Goal: Task Accomplishment & Management: Use online tool/utility

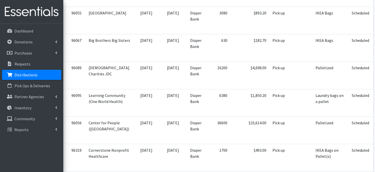
scroll to position [180, 0]
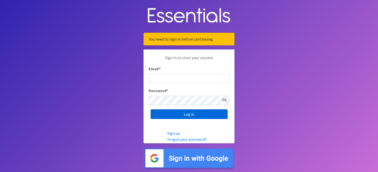
type input "info@nebraskadiaperbank.org"
click at [191, 115] on input "Log in" at bounding box center [189, 114] width 77 height 10
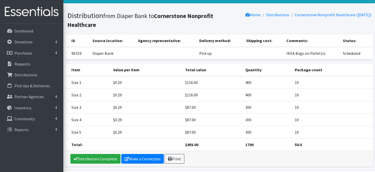
scroll to position [30, 0]
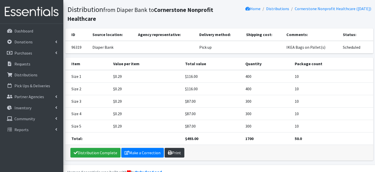
click at [175, 153] on link "Print" at bounding box center [174, 152] width 20 height 10
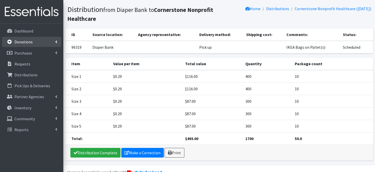
click at [25, 42] on p "Donations" at bounding box center [23, 41] width 18 height 5
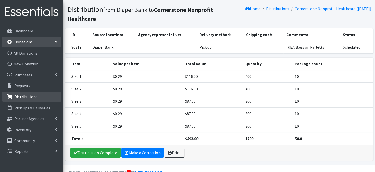
click at [24, 96] on p "Distributions" at bounding box center [25, 96] width 23 height 5
